Goal: Task Accomplishment & Management: Complete application form

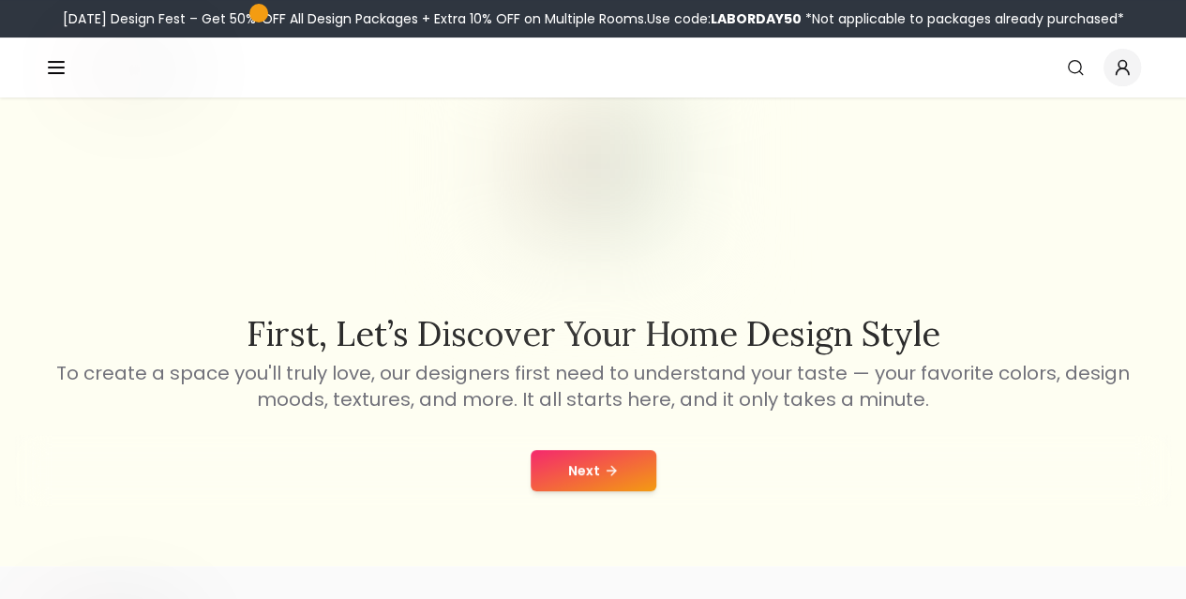
scroll to position [113, 0]
click at [637, 465] on button "Next" at bounding box center [594, 469] width 126 height 41
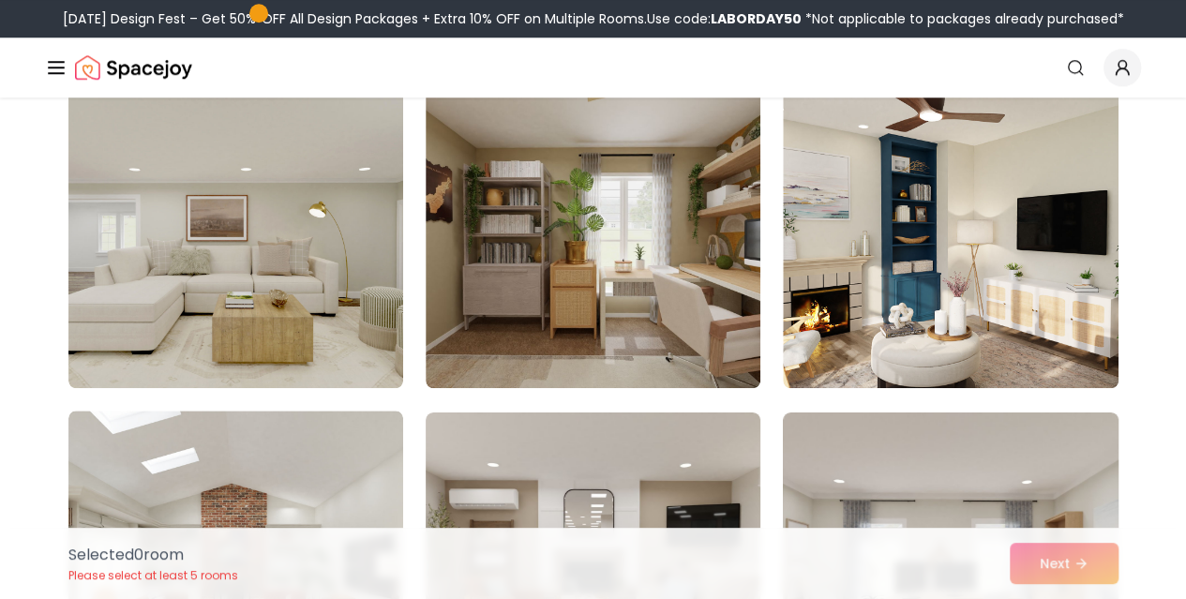
scroll to position [839, 0]
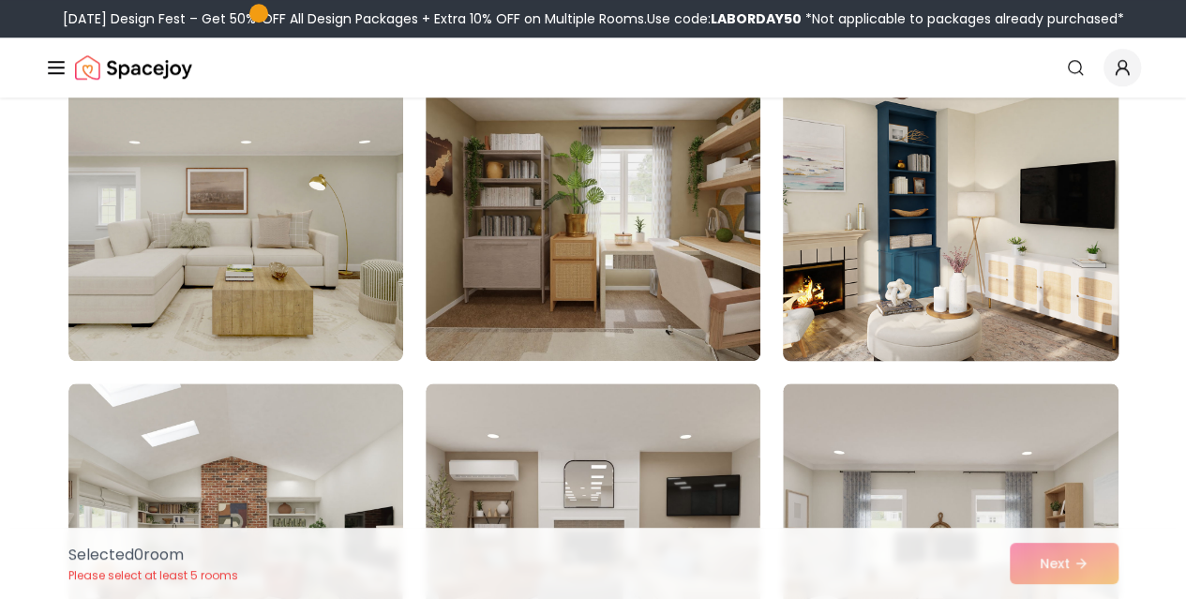
click at [885, 299] on img at bounding box center [950, 210] width 352 height 315
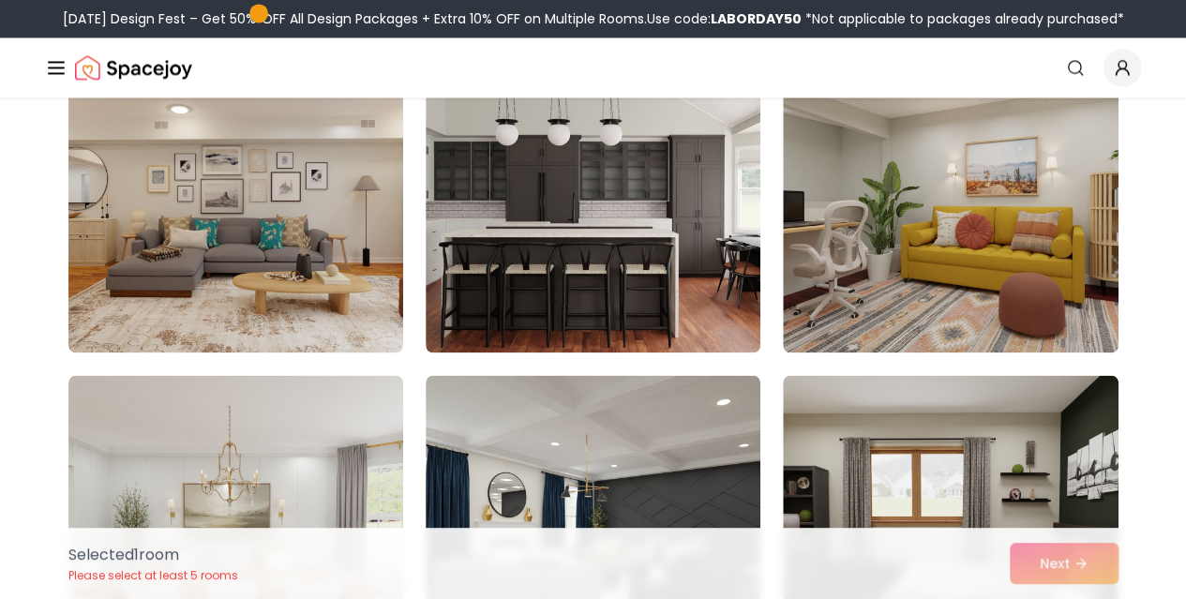
scroll to position [1477, 0]
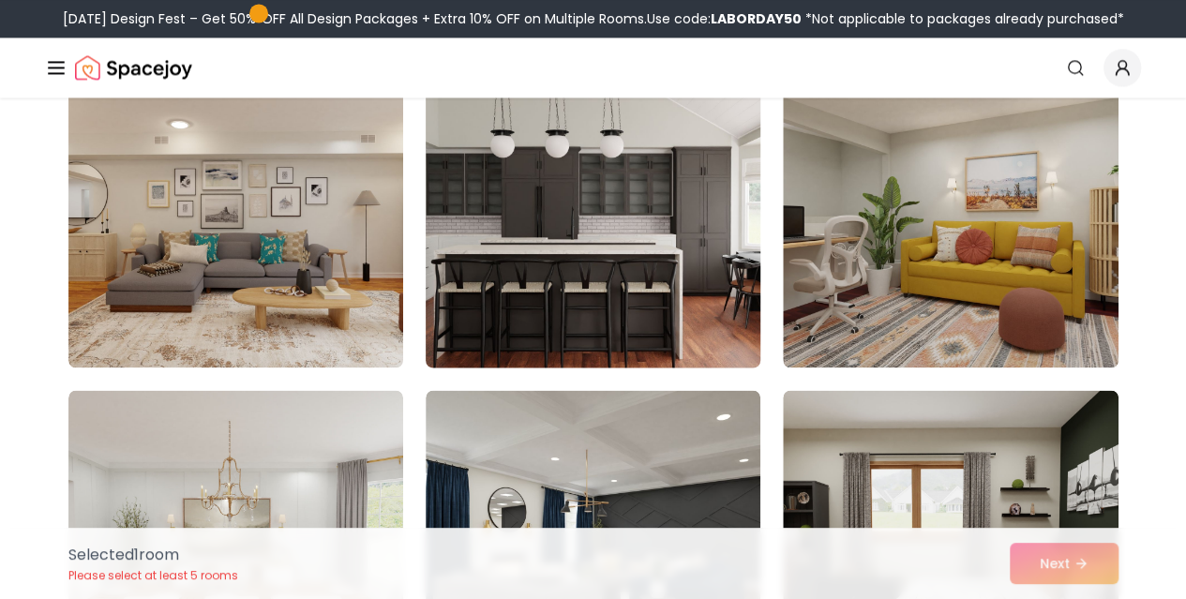
click at [611, 339] on img at bounding box center [593, 217] width 352 height 315
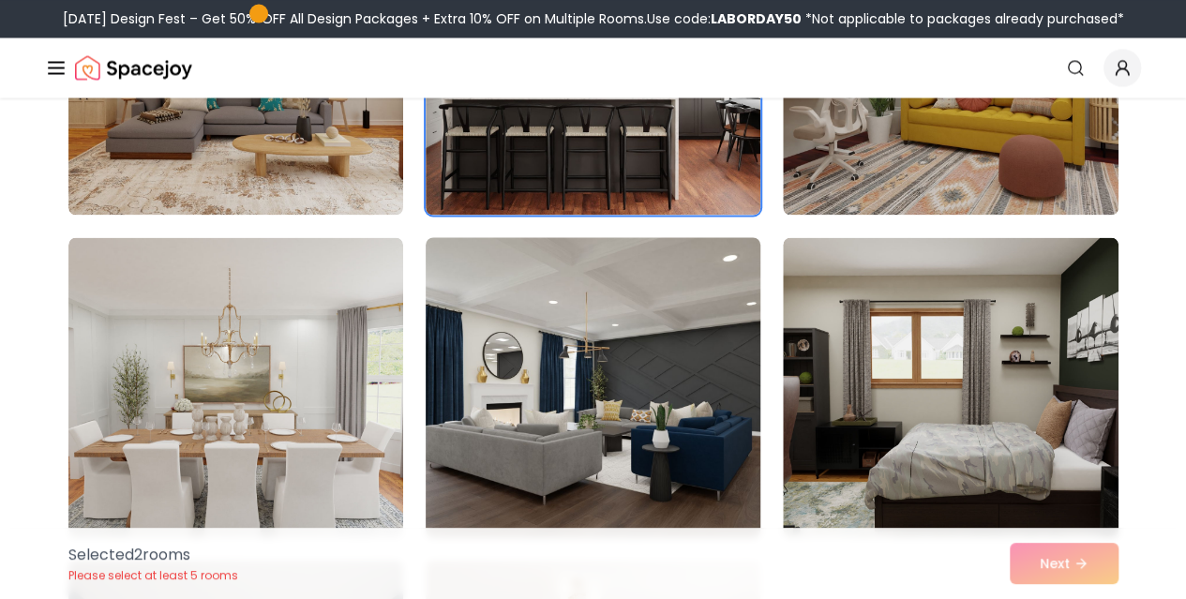
scroll to position [1685, 0]
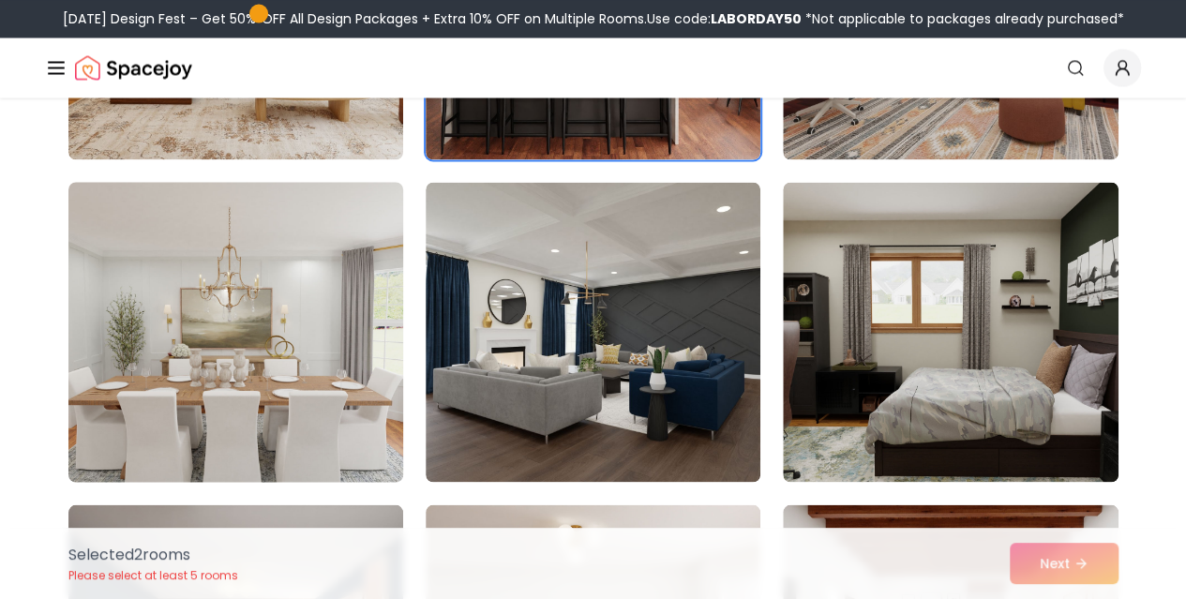
click at [314, 412] on img at bounding box center [236, 331] width 352 height 315
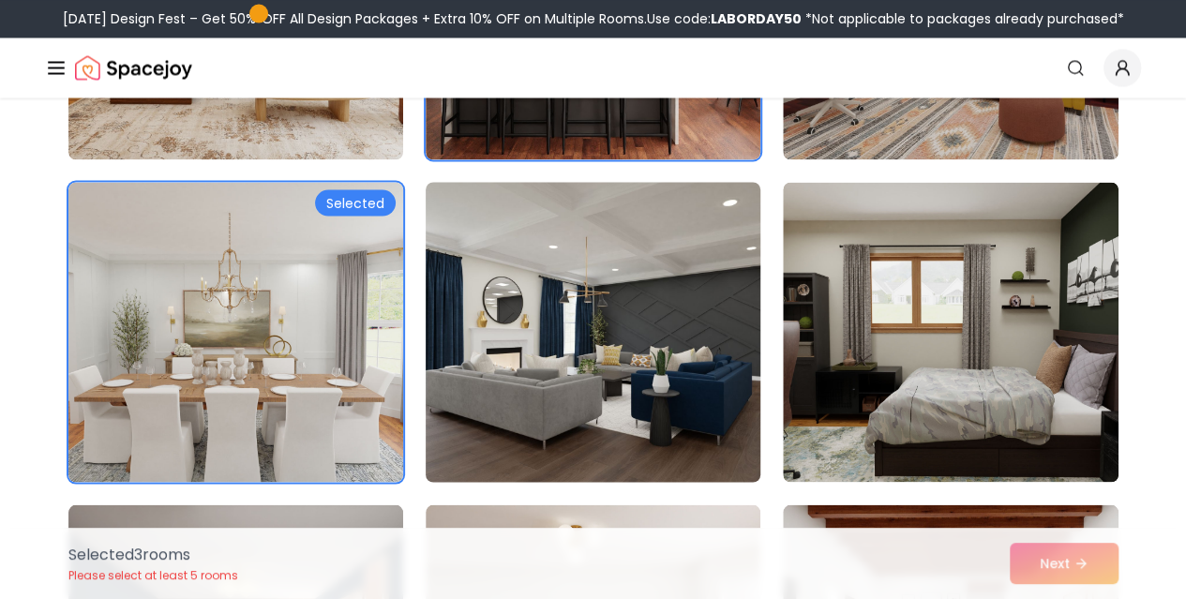
click at [512, 417] on img at bounding box center [593, 331] width 352 height 315
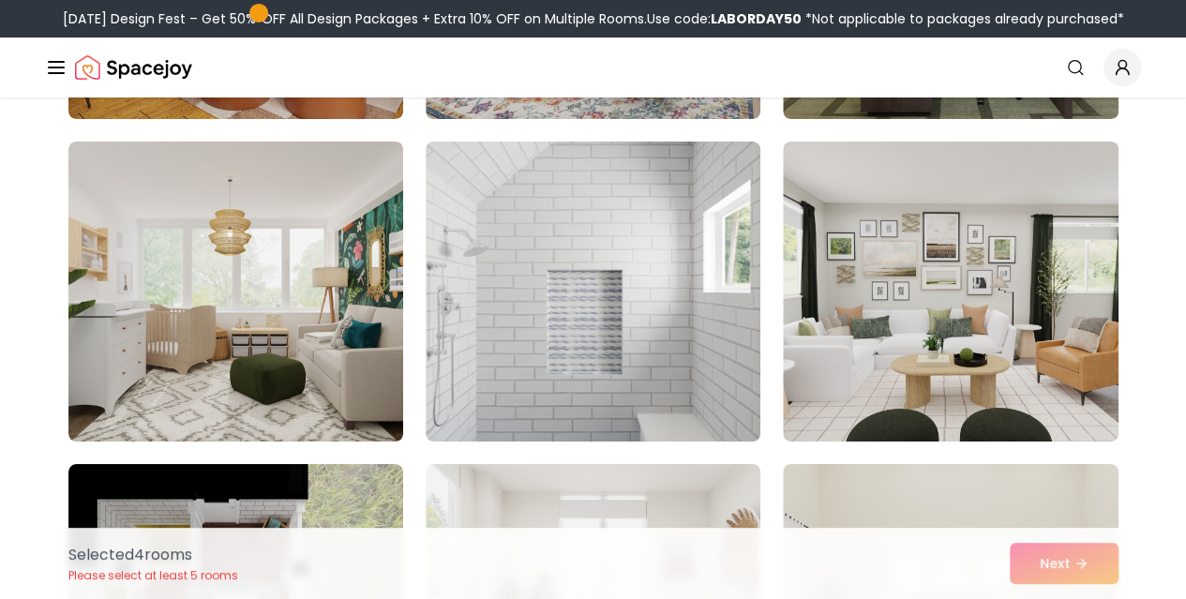
scroll to position [3340, 0]
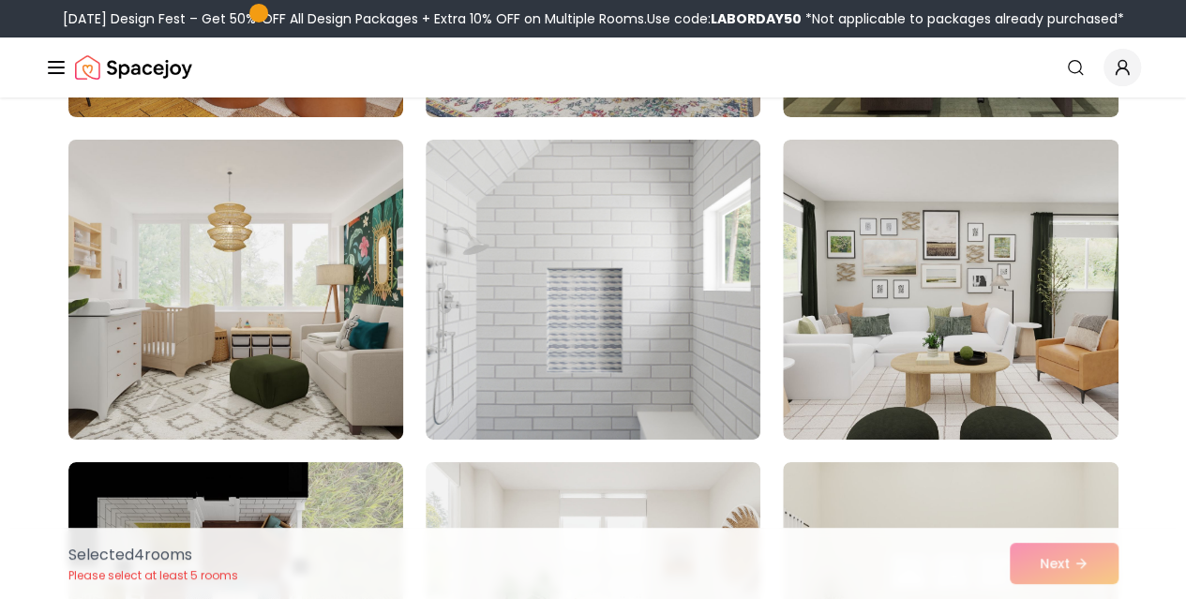
click at [334, 368] on img at bounding box center [236, 289] width 352 height 315
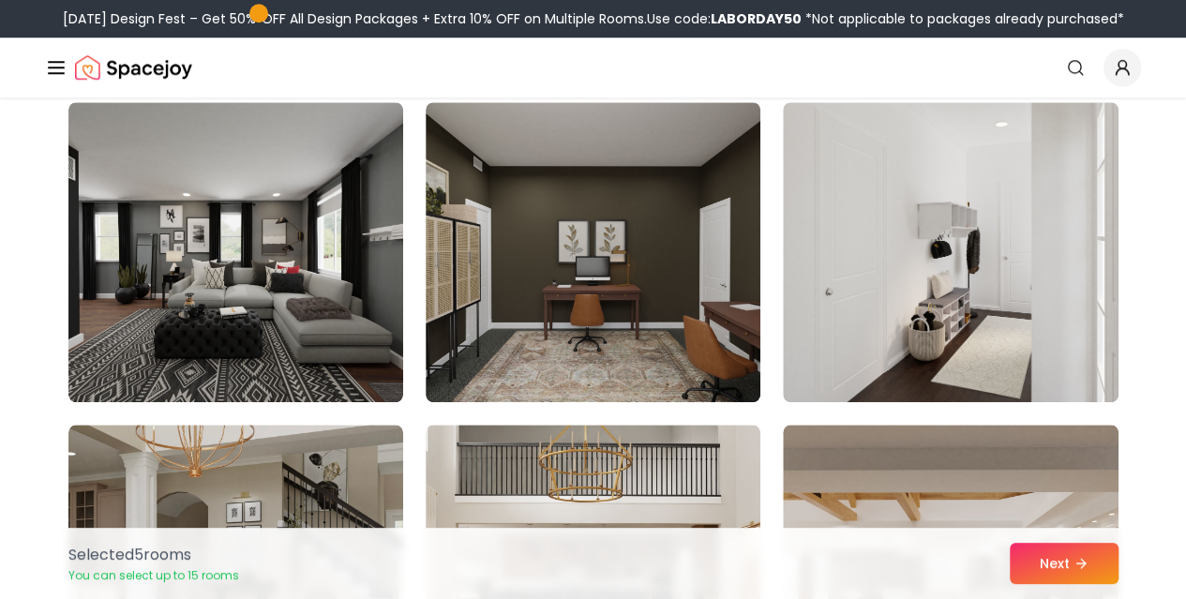
scroll to position [4346, 0]
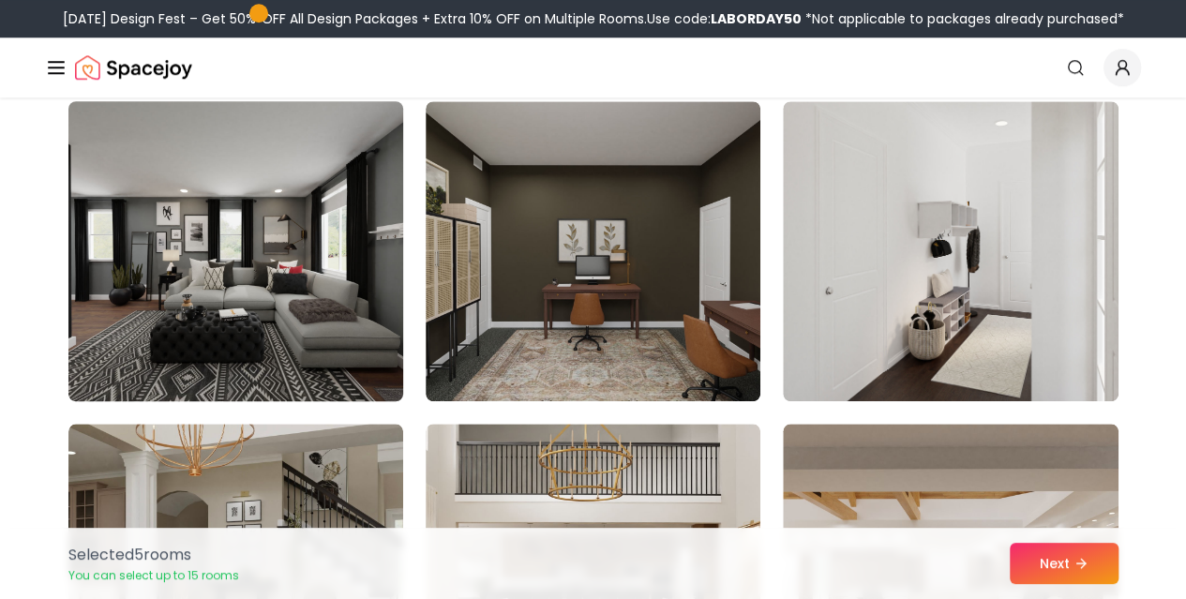
click at [369, 331] on img at bounding box center [236, 251] width 352 height 315
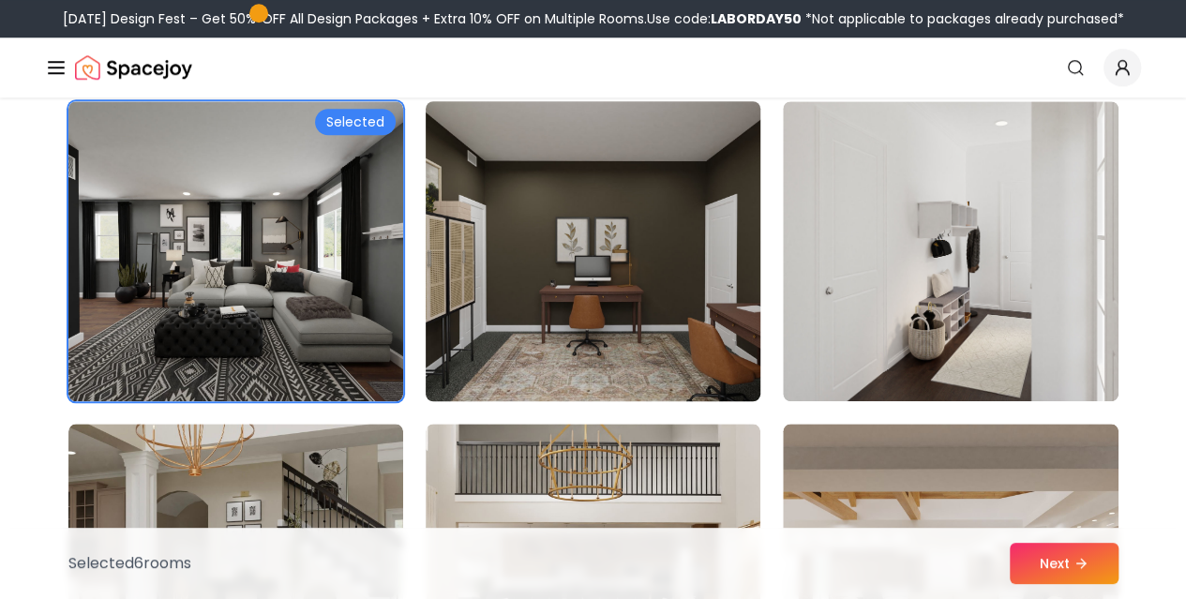
scroll to position [4629, 0]
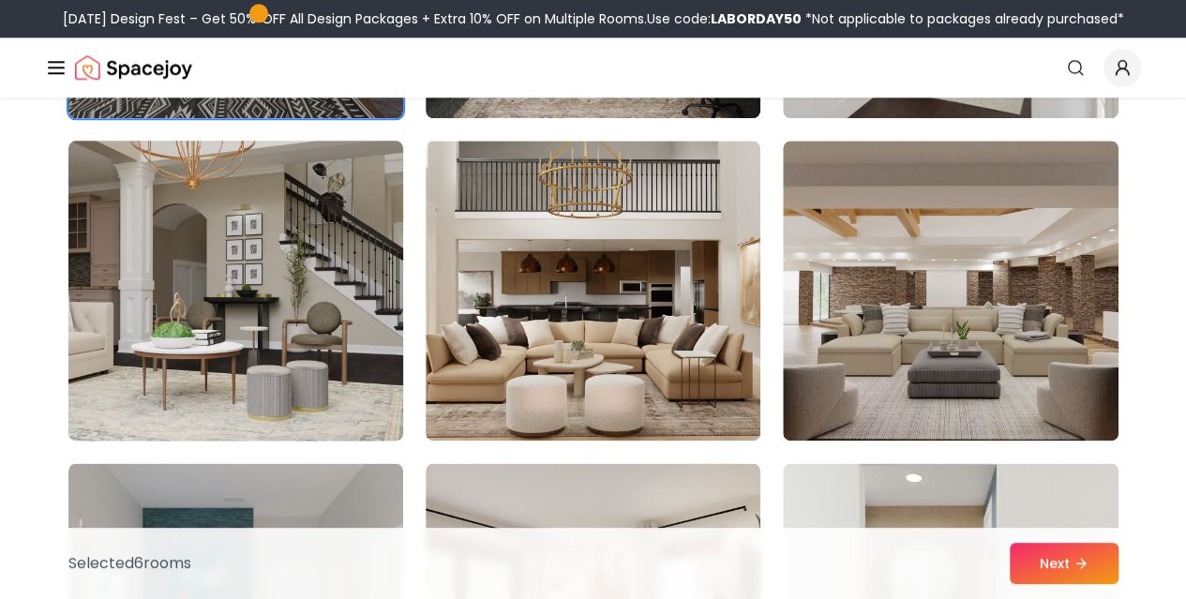
click at [307, 368] on img at bounding box center [236, 290] width 352 height 315
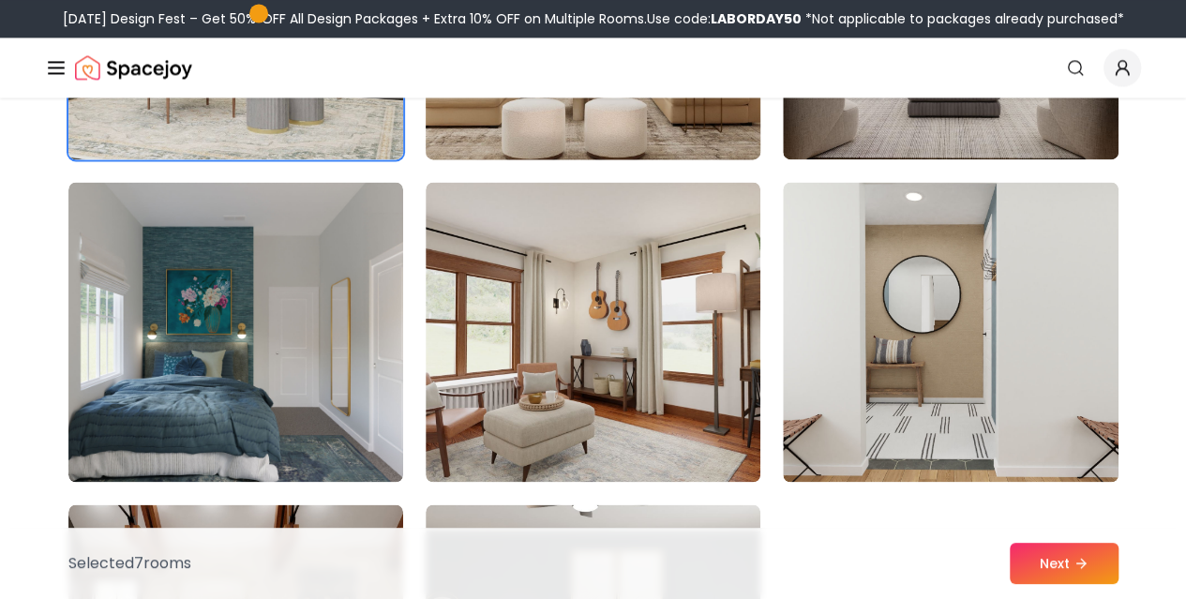
scroll to position [4936, 0]
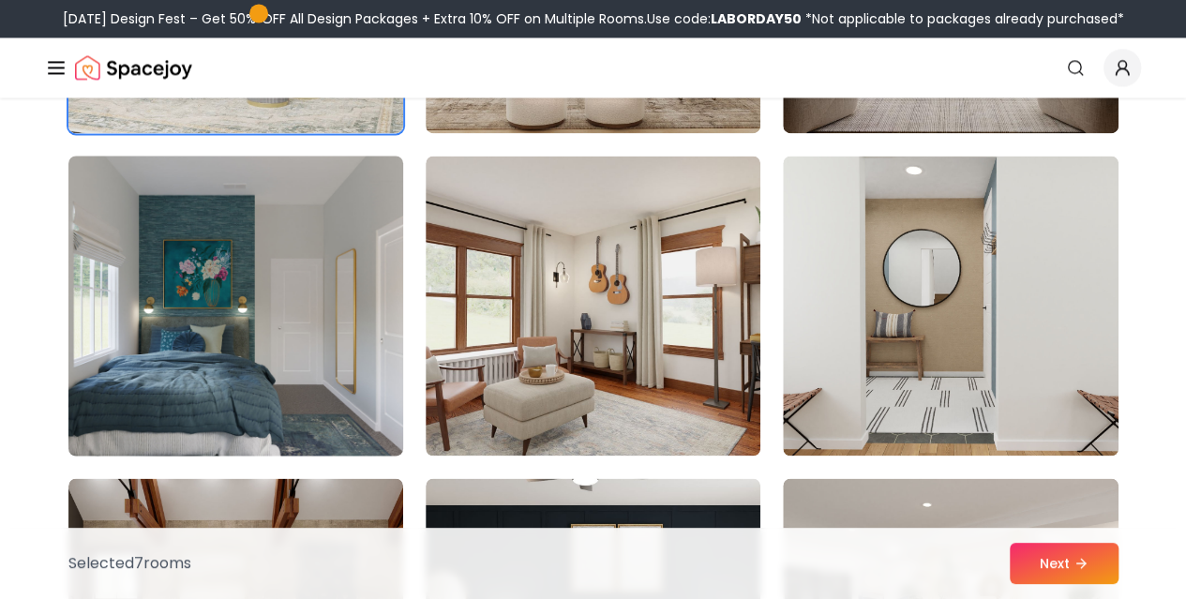
click at [352, 367] on img at bounding box center [236, 305] width 352 height 315
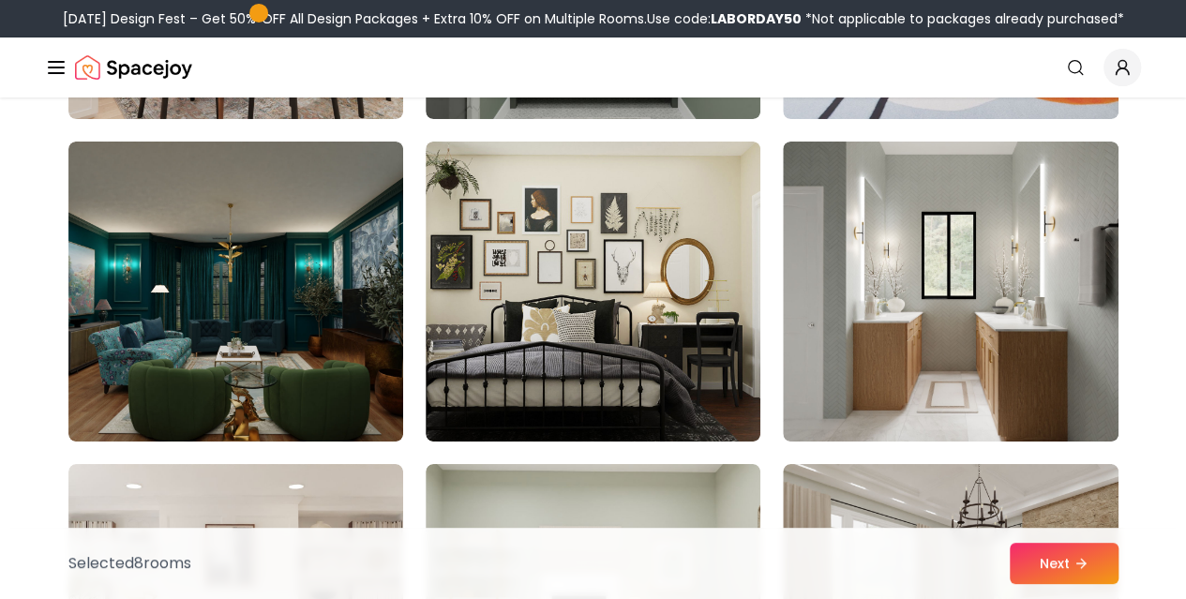
scroll to position [6884, 0]
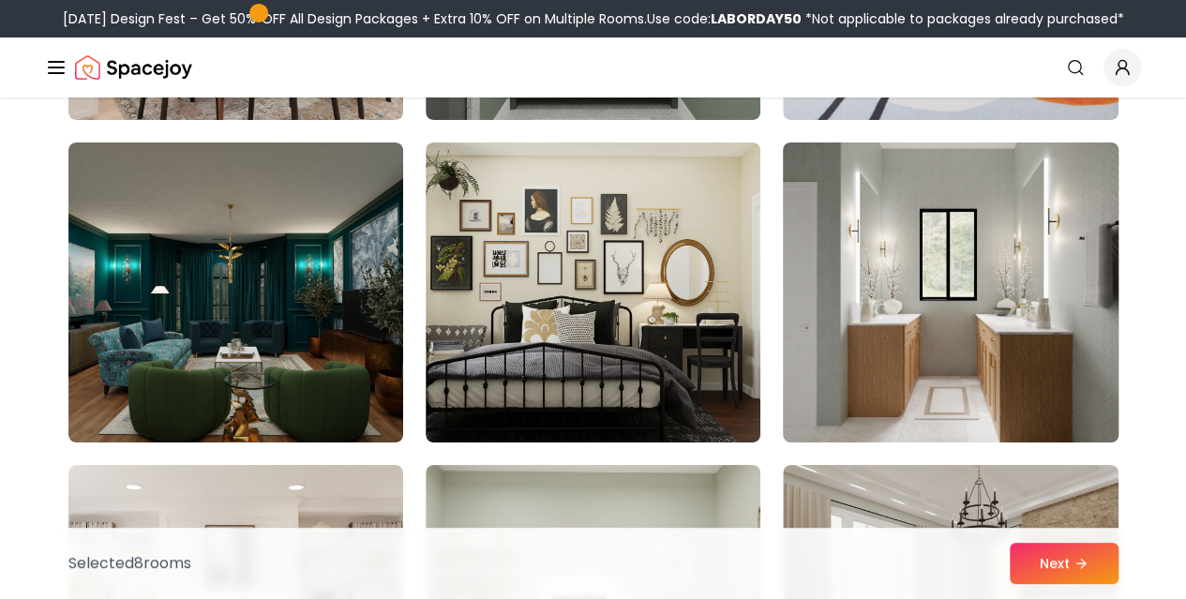
click at [922, 345] on img at bounding box center [950, 292] width 352 height 315
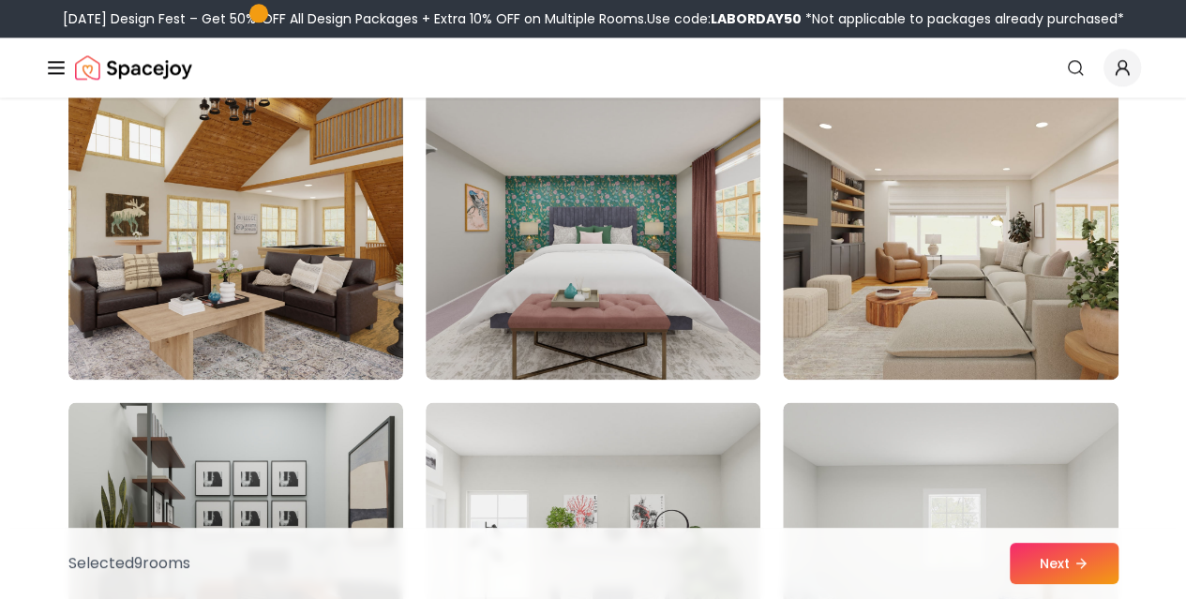
scroll to position [8297, 0]
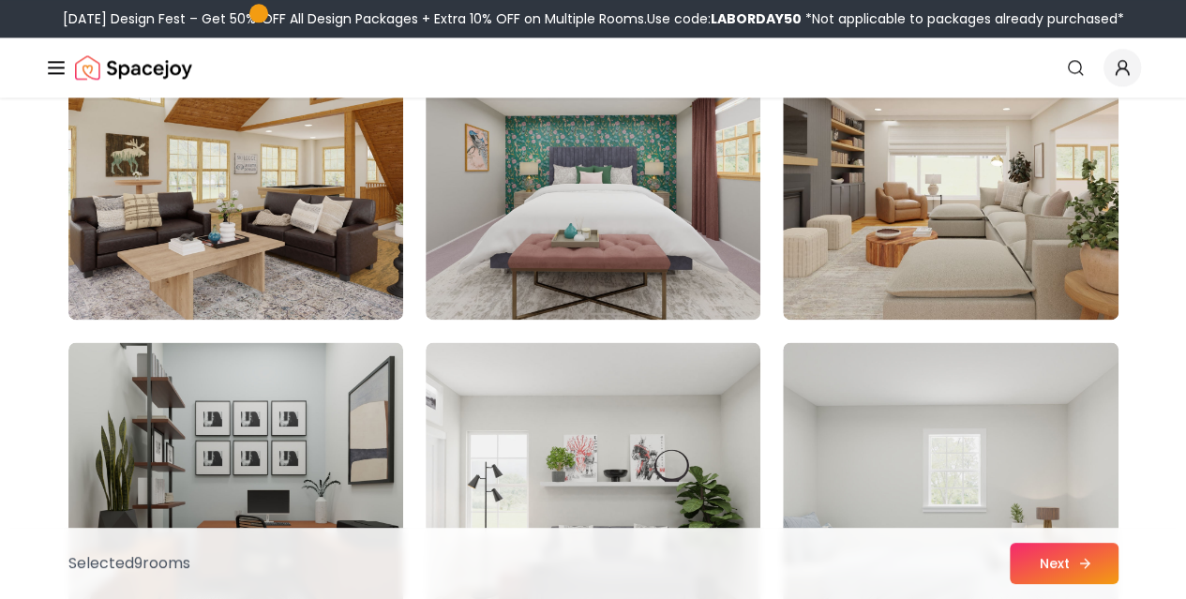
click at [1097, 575] on button "Next" at bounding box center [1064, 563] width 109 height 41
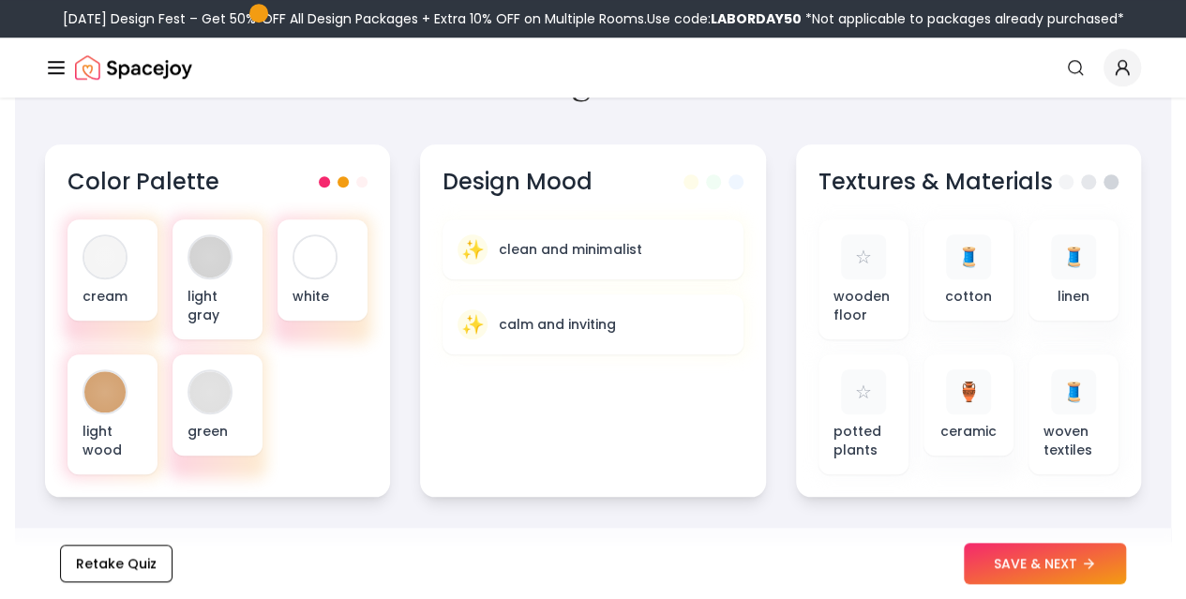
scroll to position [685, 0]
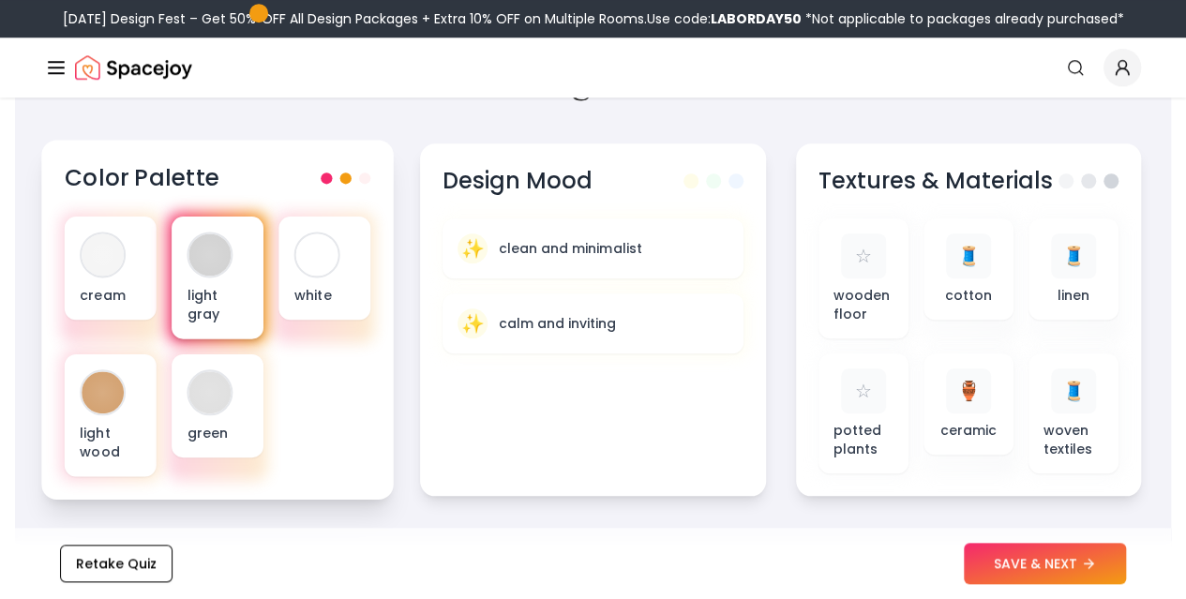
click at [194, 235] on div "light gray" at bounding box center [218, 278] width 92 height 123
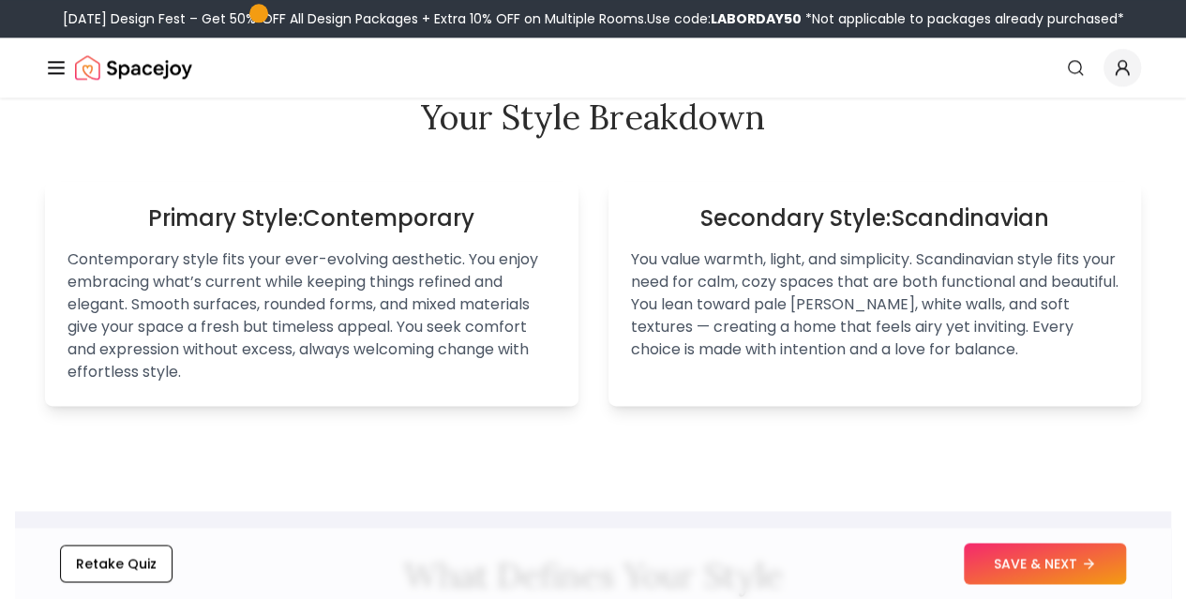
scroll to position [1261, 0]
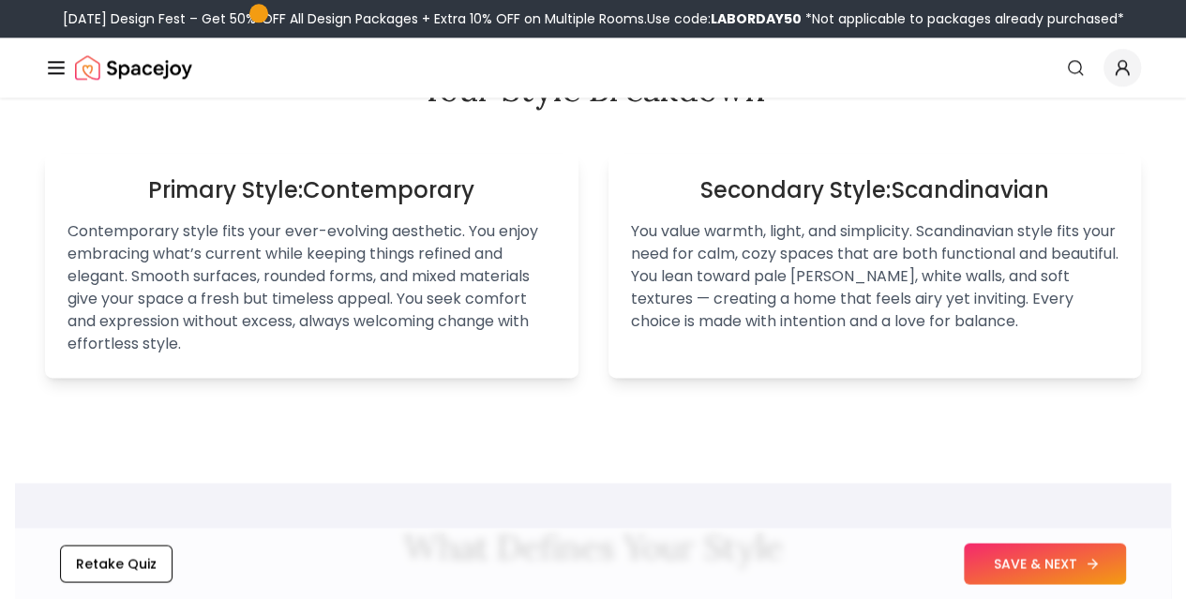
click at [1067, 555] on button "SAVE & NEXT" at bounding box center [1045, 563] width 162 height 41
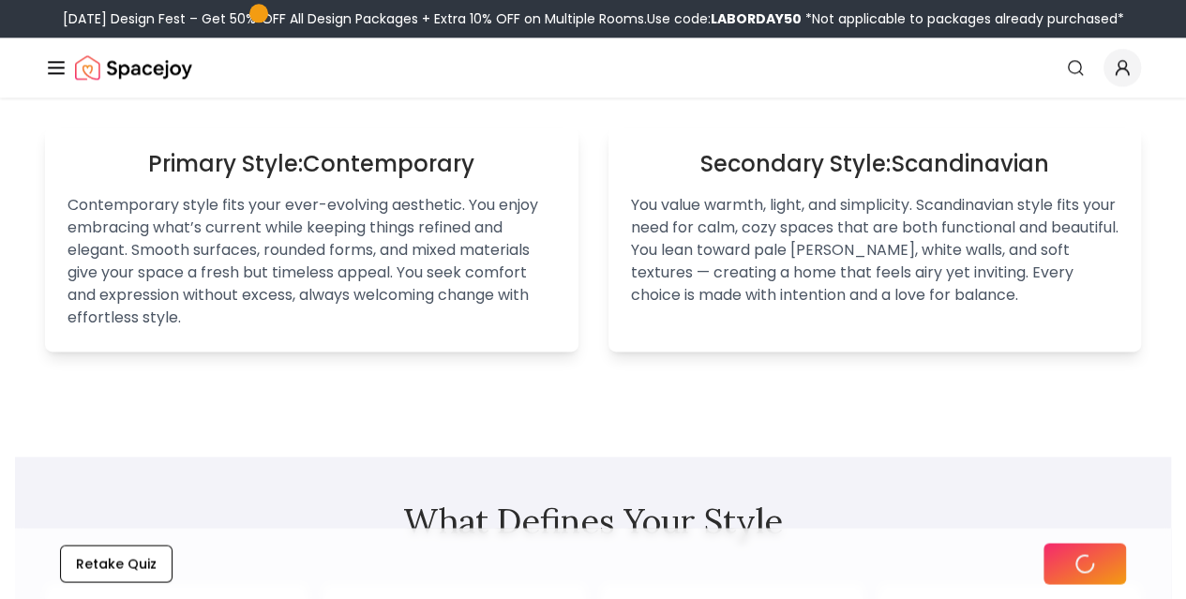
scroll to position [1235, 0]
